Goal: Transaction & Acquisition: Purchase product/service

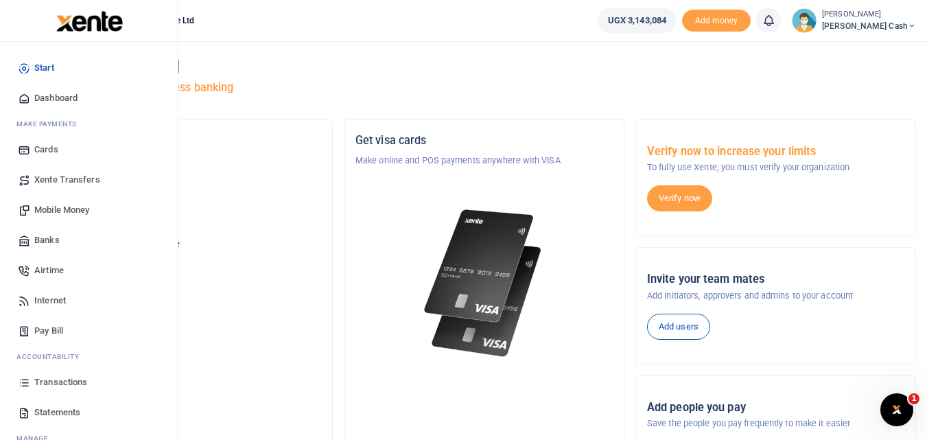
click at [51, 177] on span "Xente Transfers" at bounding box center [67, 180] width 66 height 14
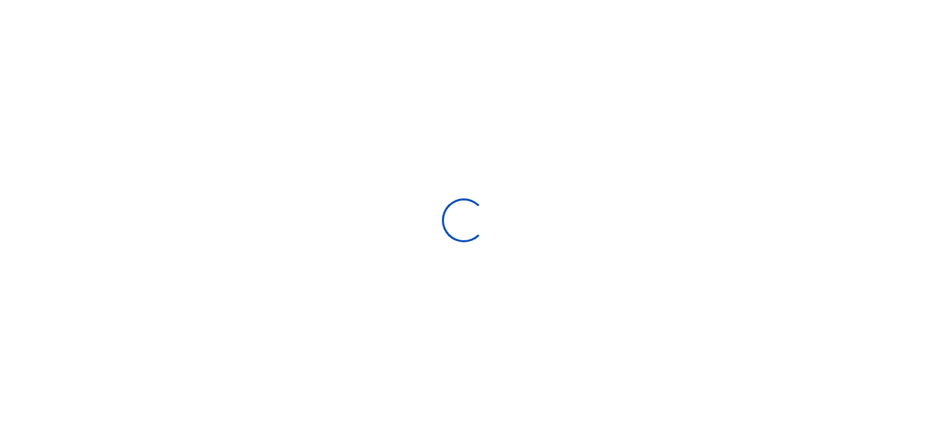
select select
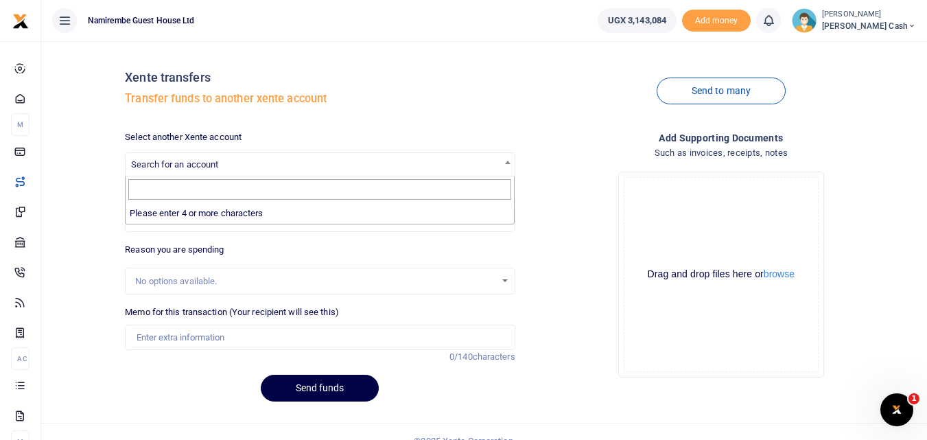
click at [510, 161] on b at bounding box center [507, 161] width 5 height 3
click at [527, 179] on div "Drop your files here Drag and drop files here or browse Powered by Uppy" at bounding box center [721, 274] width 390 height 228
click at [145, 217] on input "Amount you want to send" at bounding box center [320, 219] width 390 height 26
type input "1,000,000"
click at [152, 161] on span "Search for an account" at bounding box center [174, 164] width 87 height 10
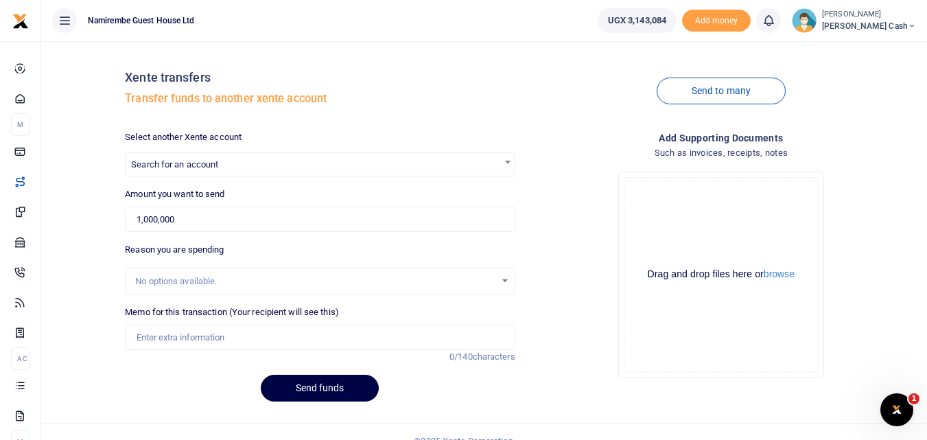
click at [129, 154] on span "Search for an account" at bounding box center [320, 163] width 388 height 21
click at [145, 156] on span "Search for an account" at bounding box center [320, 163] width 388 height 21
click at [145, 158] on span "Search for an account" at bounding box center [320, 163] width 388 height 21
type input "N"
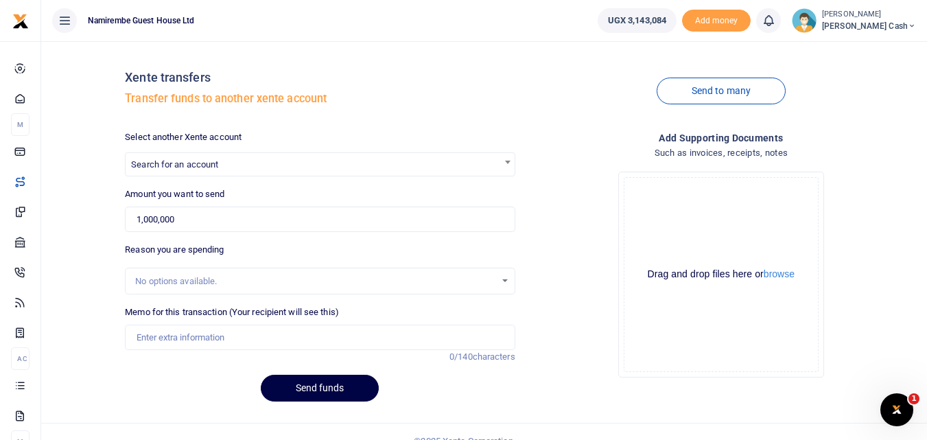
click at [178, 157] on span "Search for an account" at bounding box center [320, 163] width 388 height 21
click at [188, 215] on input "1,000,000" at bounding box center [320, 219] width 390 height 26
type input "1"
type input "0"
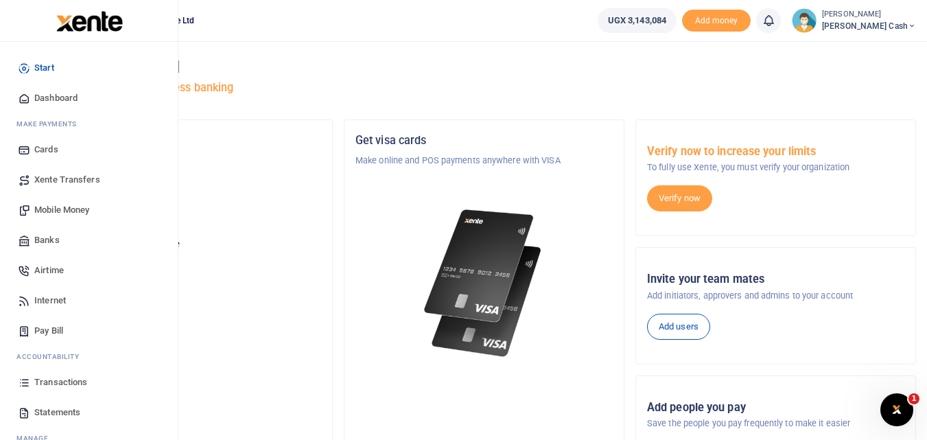
click at [48, 176] on span "Xente Transfers" at bounding box center [67, 180] width 66 height 14
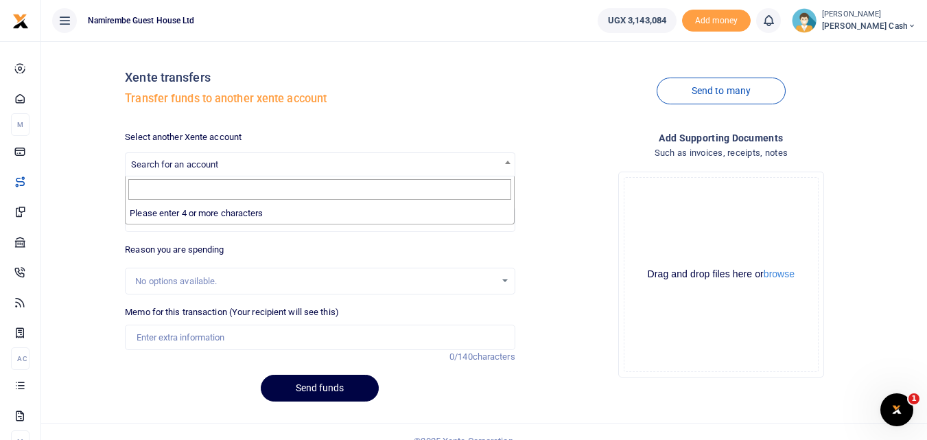
click at [141, 160] on span "Search for an account" at bounding box center [174, 164] width 87 height 10
click at [148, 226] on input "Amount you want to send" at bounding box center [320, 219] width 390 height 26
type input "1,000,000"
click at [140, 157] on span "Search for an account" at bounding box center [320, 163] width 388 height 21
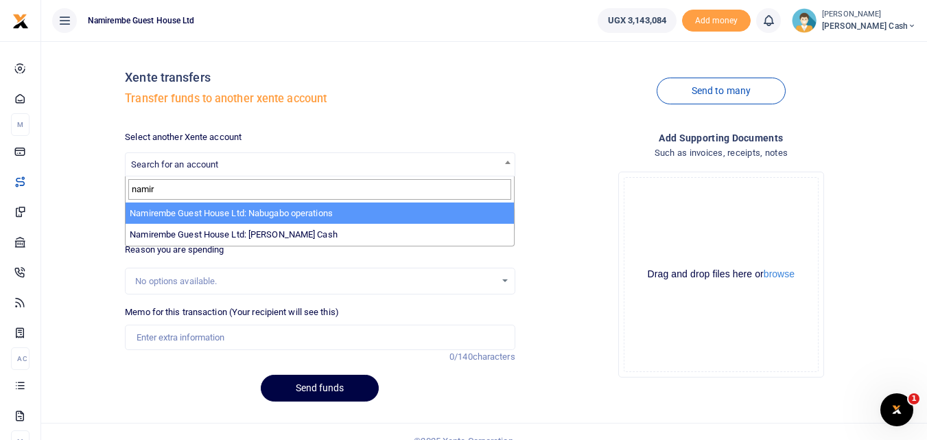
type input "namir"
select select "3681"
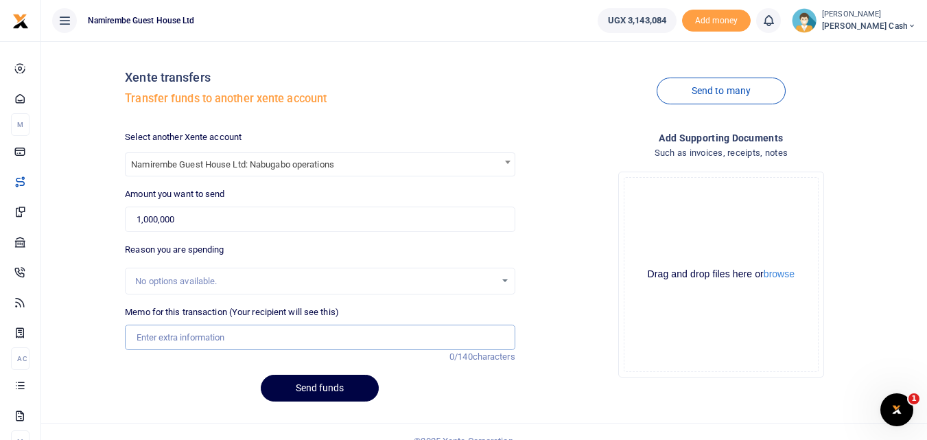
click at [153, 339] on input "Memo for this transaction (Your recipient will see this)" at bounding box center [320, 337] width 390 height 26
type input "b"
type input "t"
click at [157, 337] on input "beingpayment for" at bounding box center [320, 337] width 390 height 26
click at [218, 338] on input "being payment for" at bounding box center [320, 337] width 390 height 26
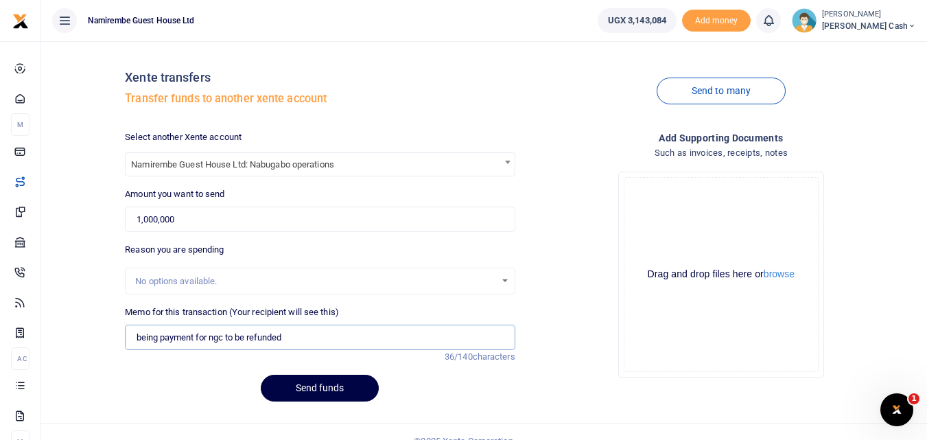
type input "being payment for ngc to be refunded"
click at [326, 163] on span "Namirembe Guest House Ltd: Nabugabo operations" at bounding box center [320, 163] width 388 height 21
click at [311, 389] on button "Send funds" at bounding box center [320, 387] width 118 height 27
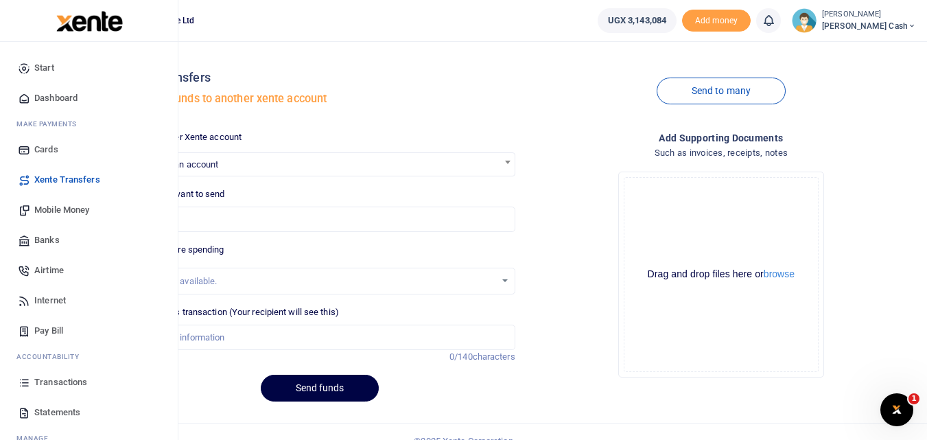
click at [60, 204] on span "Mobile Money" at bounding box center [61, 210] width 55 height 14
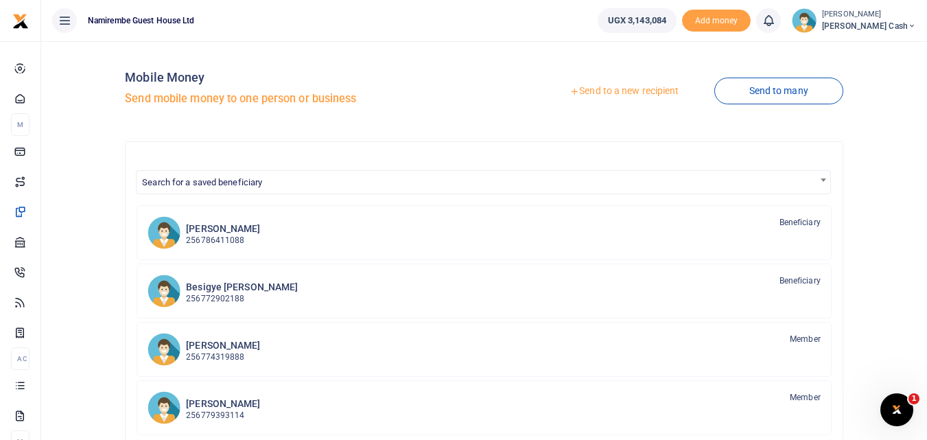
click at [620, 86] on link "Send to a new recipient" at bounding box center [623, 91] width 179 height 25
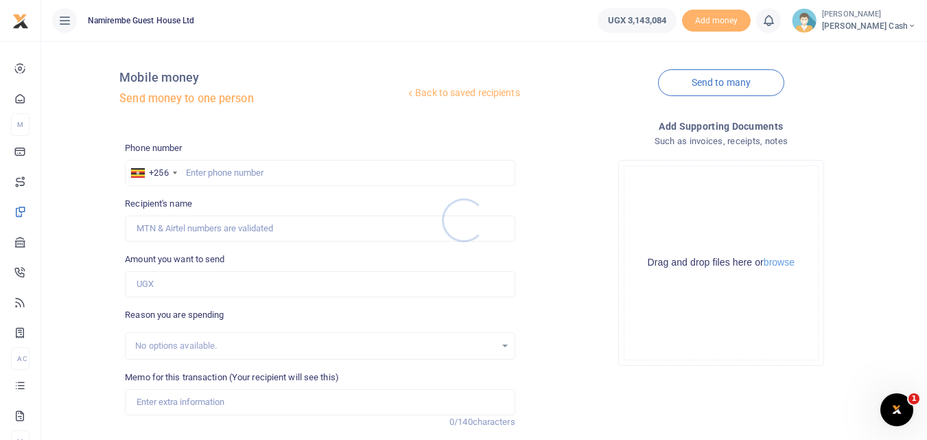
click at [193, 172] on div at bounding box center [463, 220] width 927 height 440
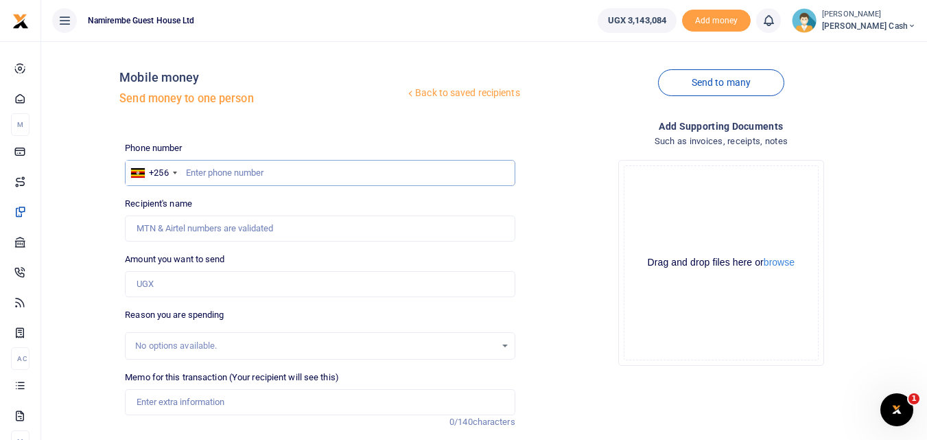
click at [196, 171] on input "text" at bounding box center [320, 173] width 390 height 26
type input "0750969981"
type input "Yunusu Wasswa"
type input "0750969981"
click at [167, 286] on input "Amount you want to send" at bounding box center [320, 284] width 390 height 26
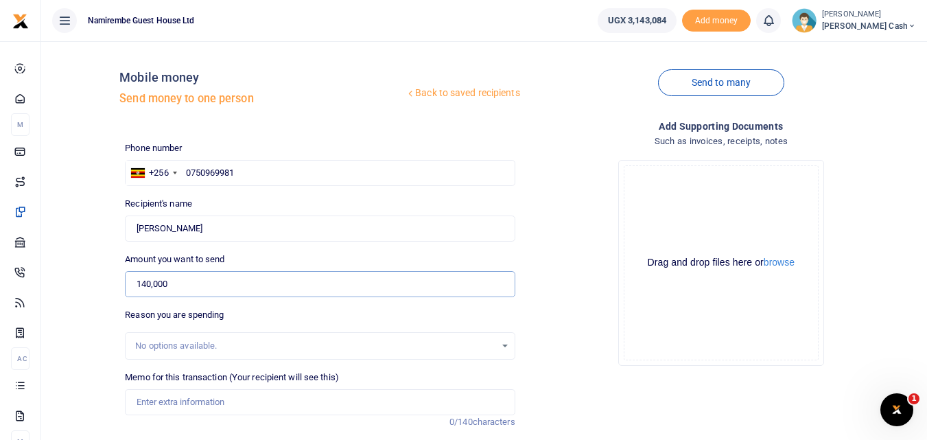
type input "140,000"
click at [176, 401] on input "Memo for this transaction (Your recipient will see this)" at bounding box center [320, 402] width 390 height 26
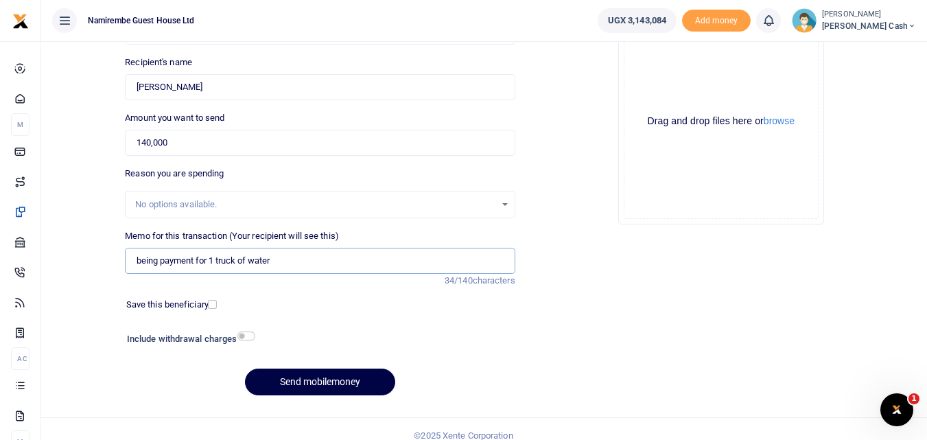
scroll to position [154, 0]
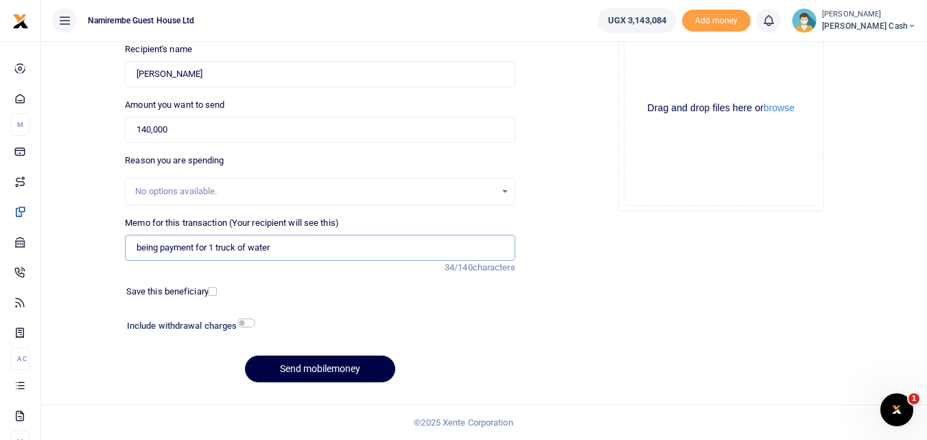
type input "being payment for 1 truck of water"
click at [246, 318] on input "checkbox" at bounding box center [246, 322] width 18 height 9
checkbox input "true"
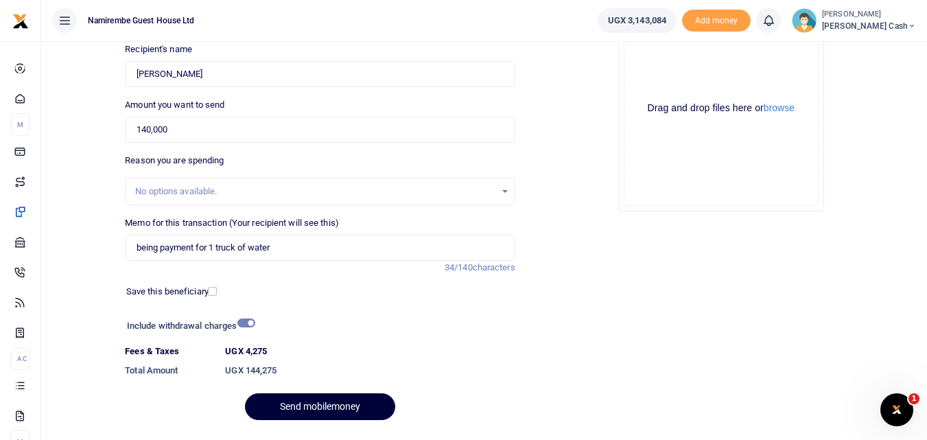
click at [326, 405] on button "Send mobilemoney" at bounding box center [320, 406] width 150 height 27
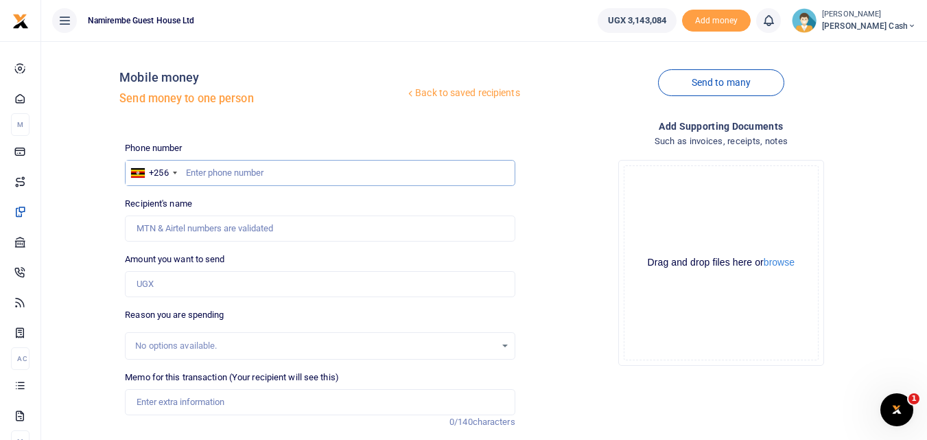
click at [194, 165] on input "text" at bounding box center [320, 173] width 390 height 26
type input "0784770741"
type input "Gorreti [PERSON_NAME]"
type input "0784770741"
click at [175, 276] on input "Amount you want to send" at bounding box center [320, 284] width 390 height 26
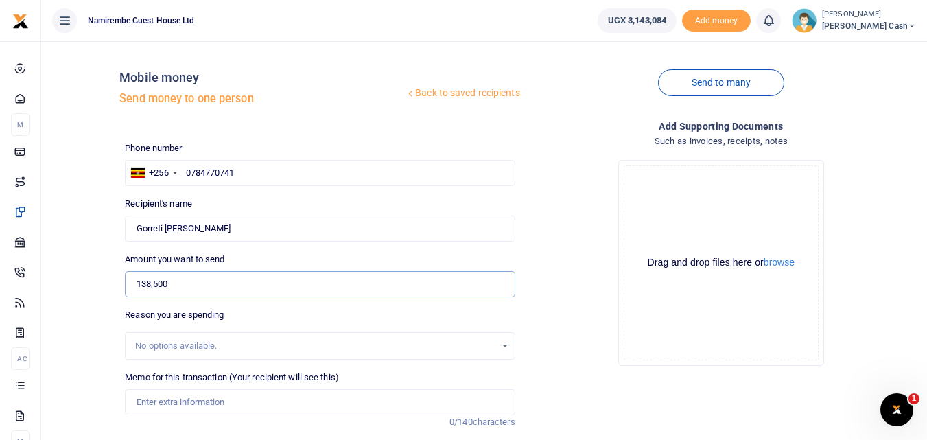
type input "138,500"
click at [163, 402] on input "Memo for this transaction (Your recipient will see this)" at bounding box center [320, 402] width 390 height 26
click at [164, 402] on input "Memo for this transaction (Your recipient will see this)" at bounding box center [320, 402] width 390 height 26
drag, startPoint x: 310, startPoint y: 405, endPoint x: 297, endPoint y: 390, distance: 19.4
click at [297, 390] on input "being payment for yams pumpkin greens bogoya" at bounding box center [320, 402] width 390 height 26
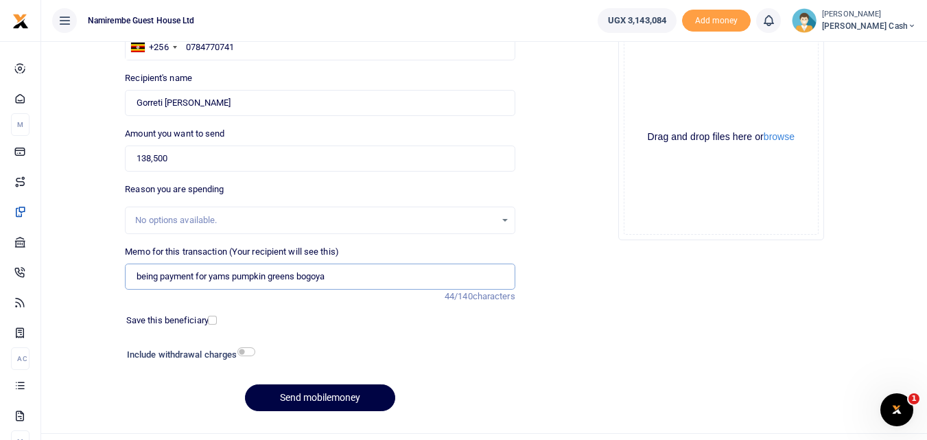
scroll to position [154, 0]
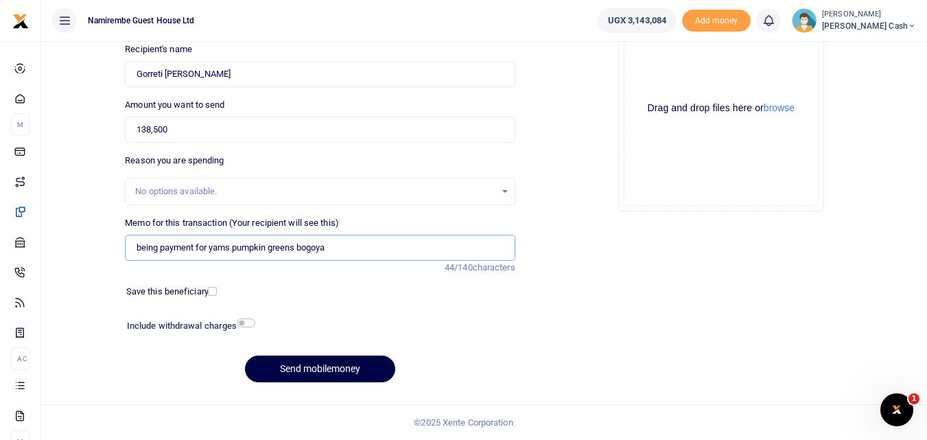
type input "being payment for yams pumpkin greens bogoya"
click at [251, 322] on input "checkbox" at bounding box center [246, 322] width 18 height 9
checkbox input "true"
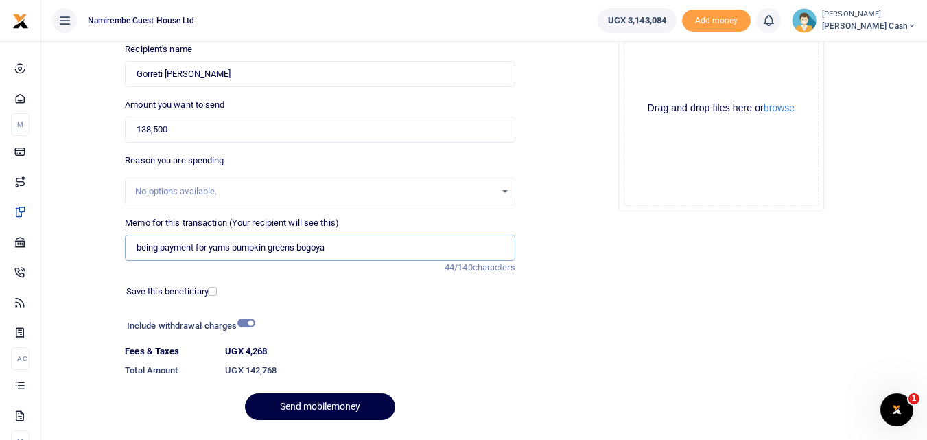
click at [335, 250] on input "being payment for yams pumpkin greens bogoya" at bounding box center [320, 248] width 390 height 26
type input "being payment for yams pumpkin greens bogoya cassava"
click at [338, 405] on button "Send mobilemoney" at bounding box center [320, 406] width 150 height 27
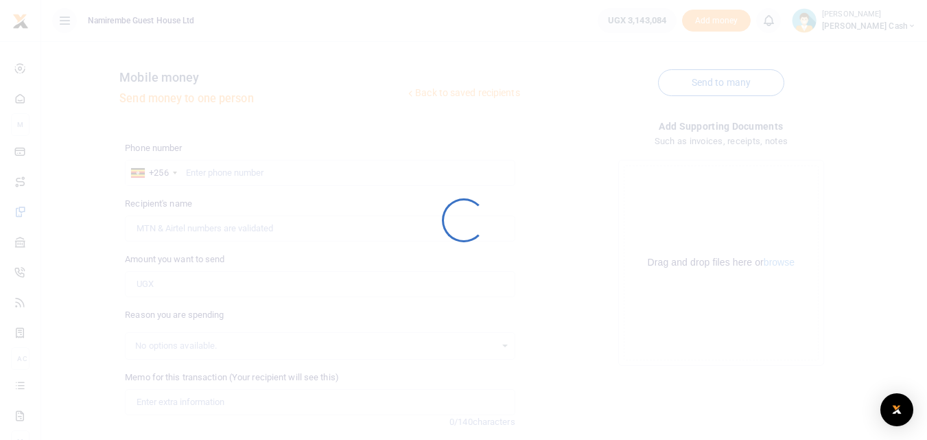
scroll to position [154, 0]
